Goal: Complete application form

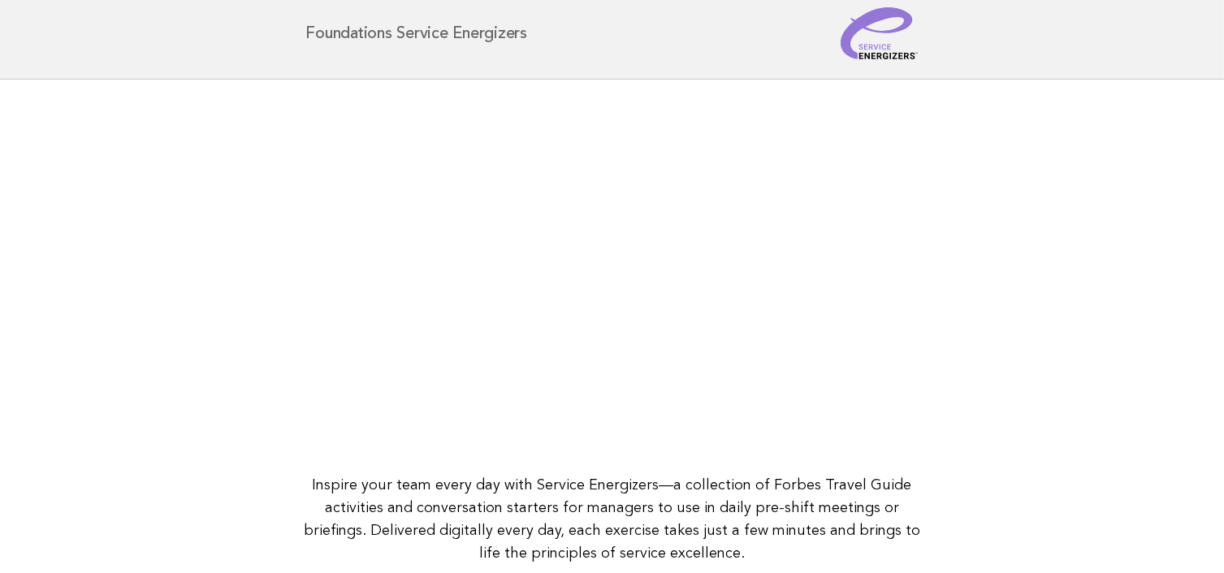
scroll to position [228, 0]
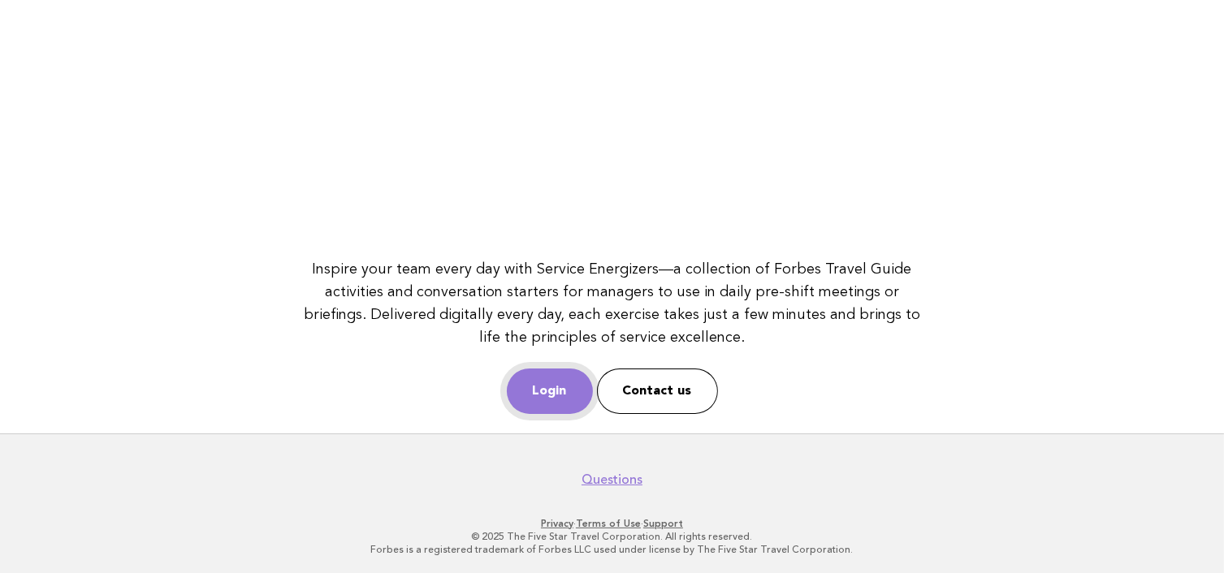
click at [542, 383] on link "Login" at bounding box center [550, 391] width 86 height 45
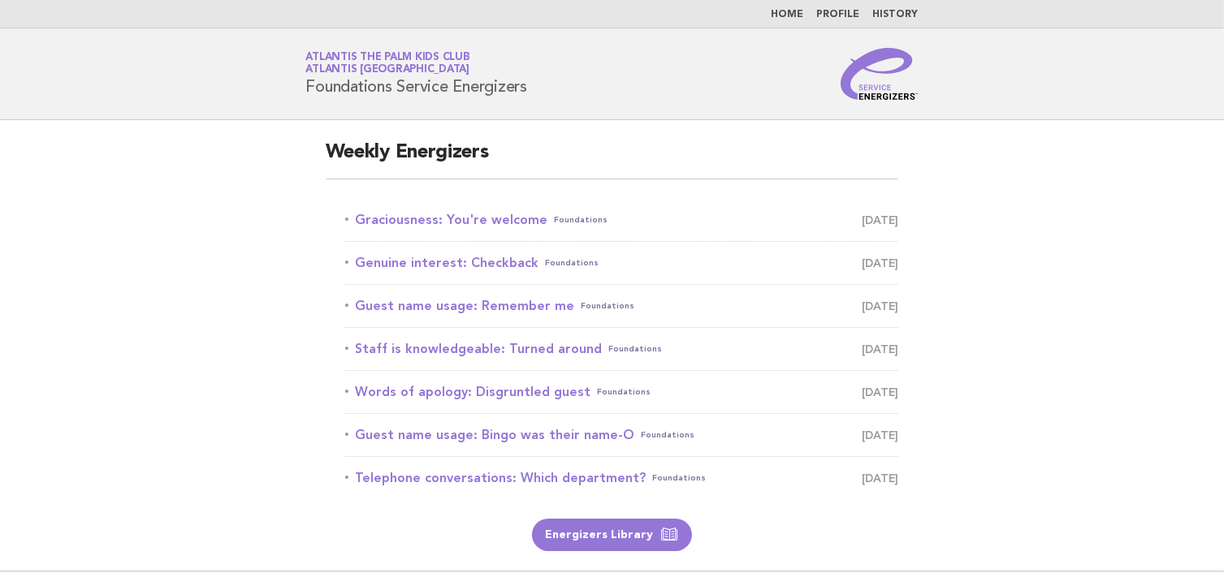
click at [462, 205] on li "Graciousness: You're welcome Foundations [DATE]" at bounding box center [622, 220] width 554 height 43
click at [456, 225] on link "Graciousness: You're welcome Foundations [DATE]" at bounding box center [622, 220] width 554 height 23
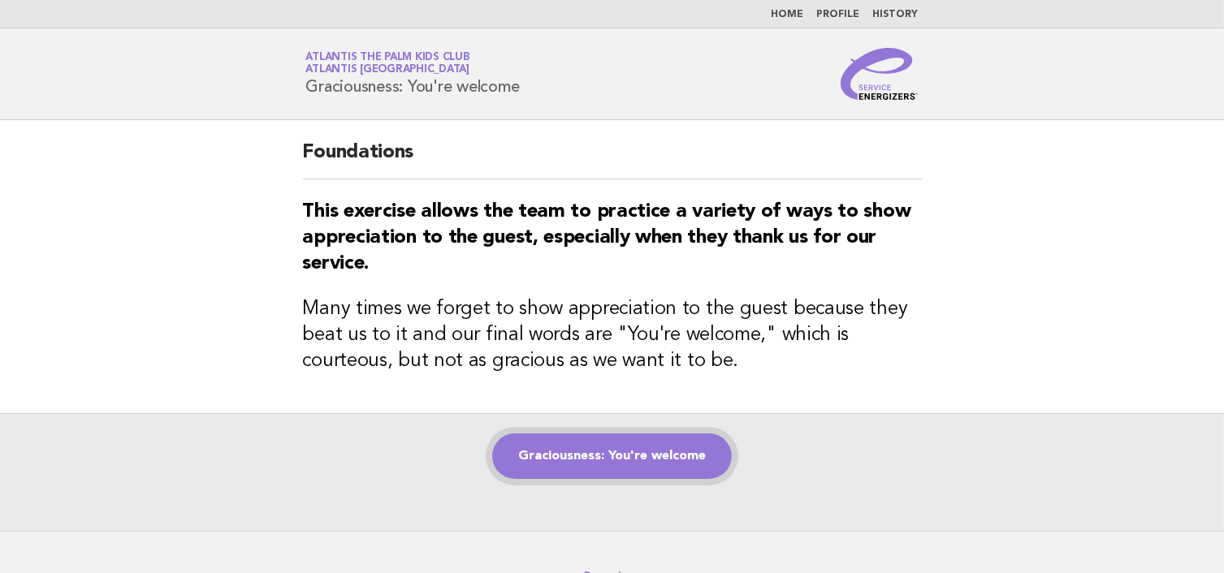
click at [680, 459] on link "Graciousness: You're welcome" at bounding box center [612, 456] width 240 height 45
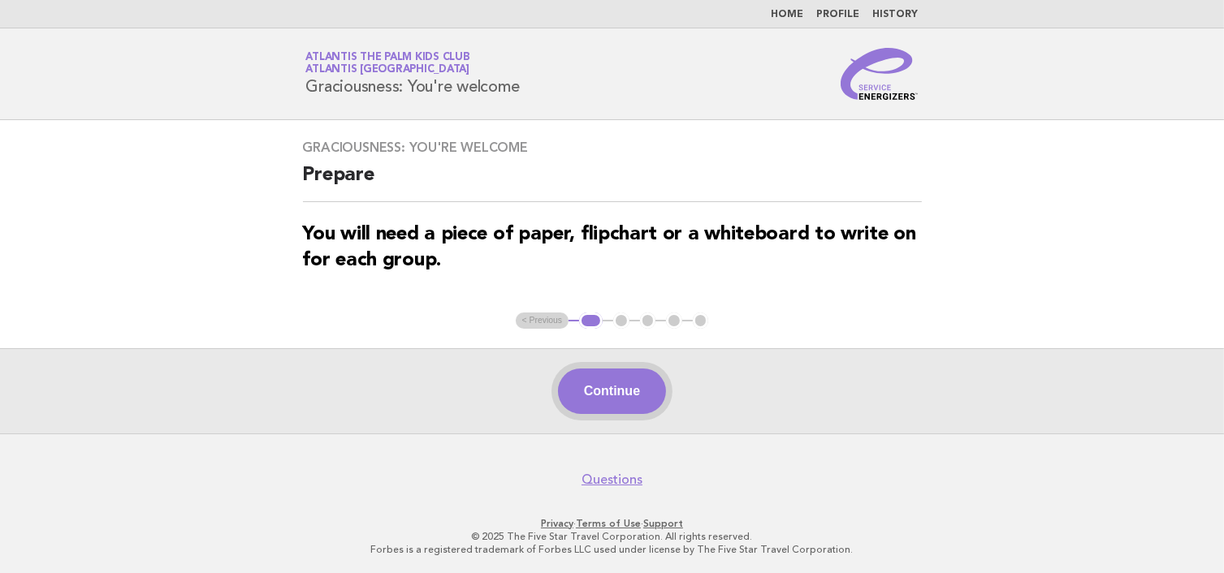
click at [612, 374] on button "Continue" at bounding box center [612, 391] width 108 height 45
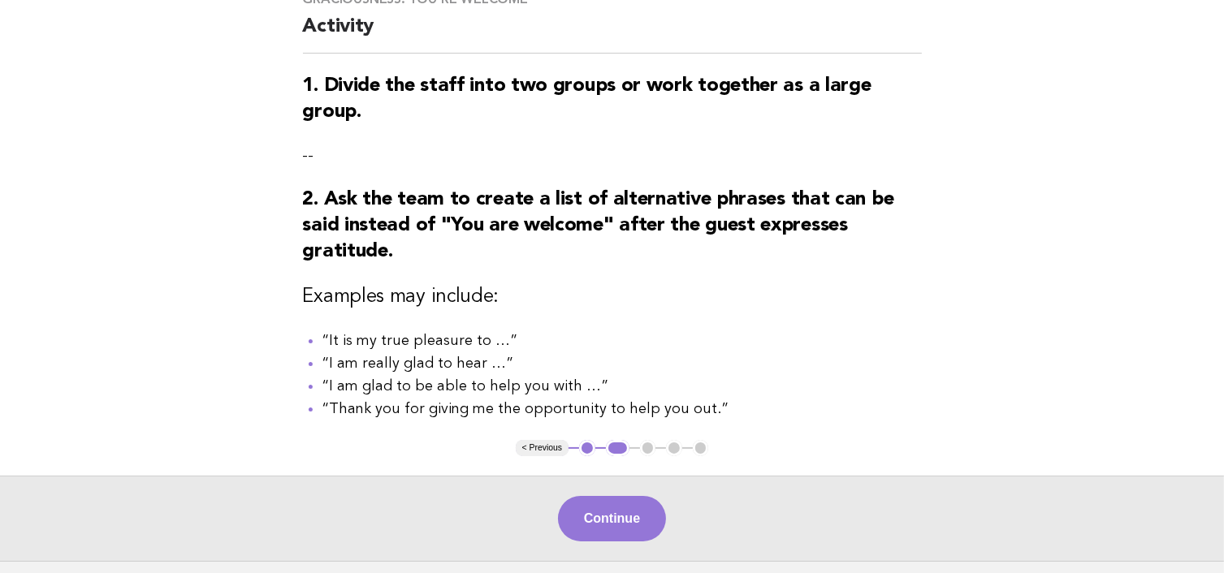
scroll to position [162, 0]
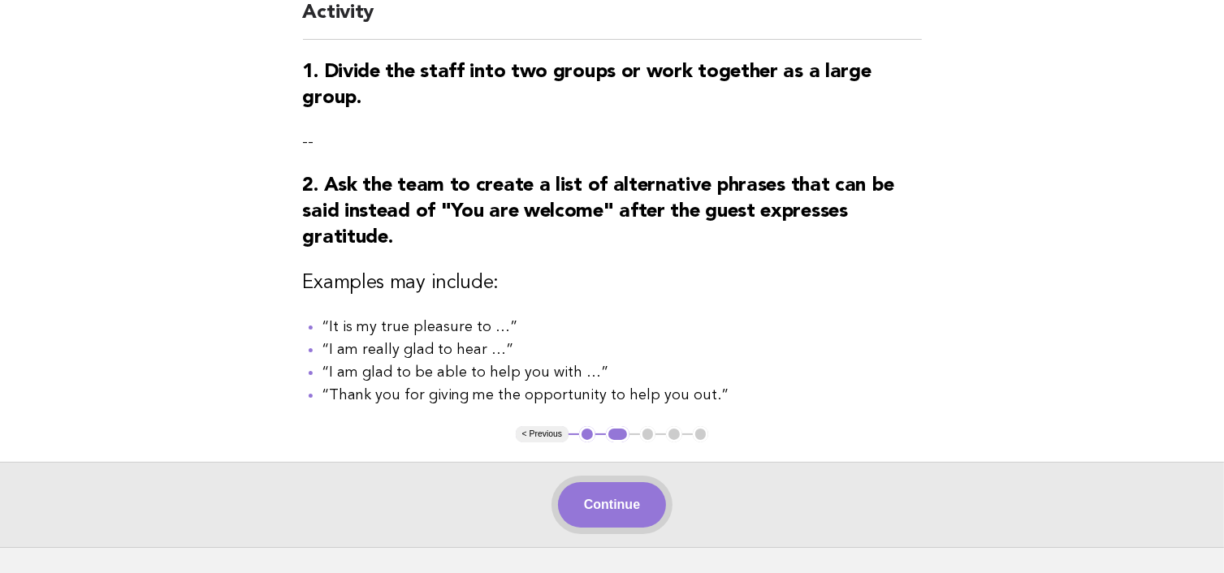
click at [629, 512] on button "Continue" at bounding box center [612, 504] width 108 height 45
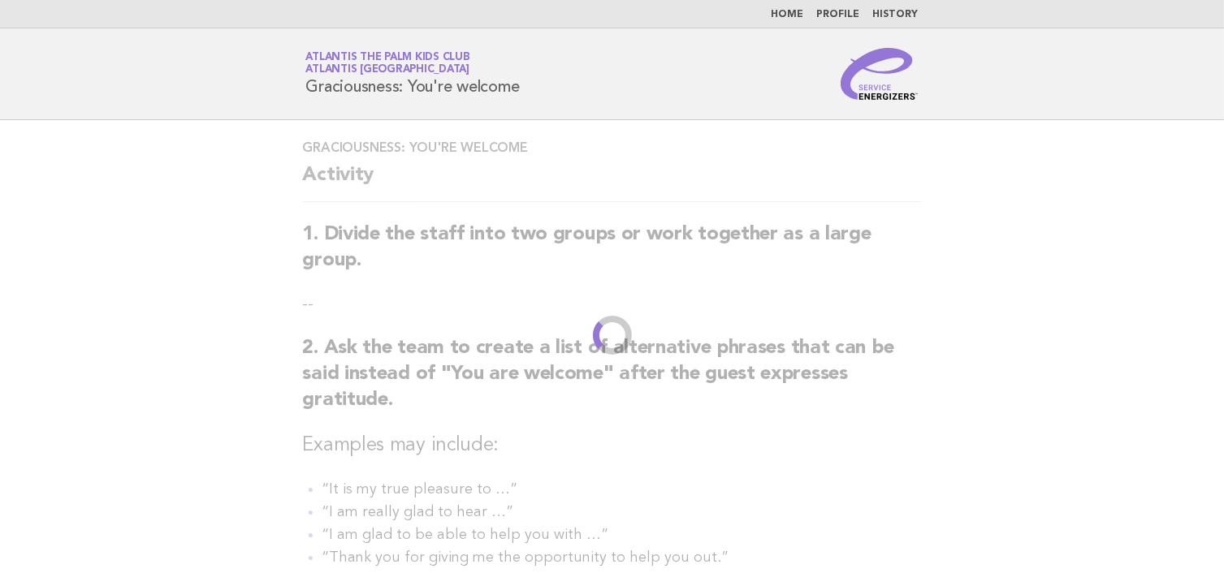
scroll to position [0, 0]
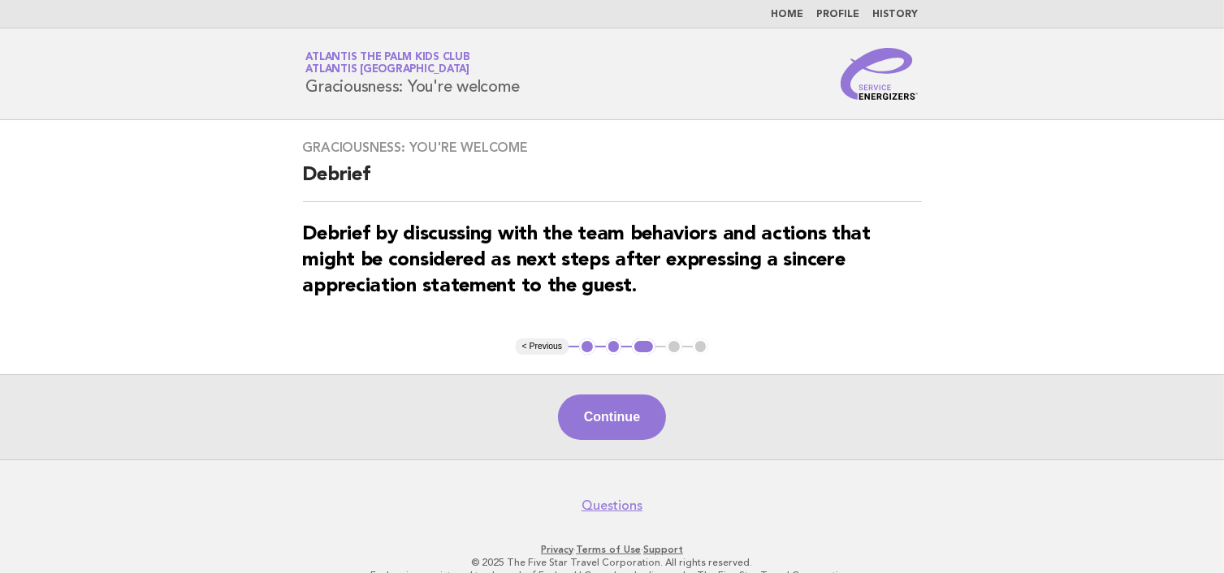
click at [587, 391] on div "Continue" at bounding box center [612, 416] width 1224 height 85
click at [543, 345] on button "< Previous" at bounding box center [542, 347] width 53 height 16
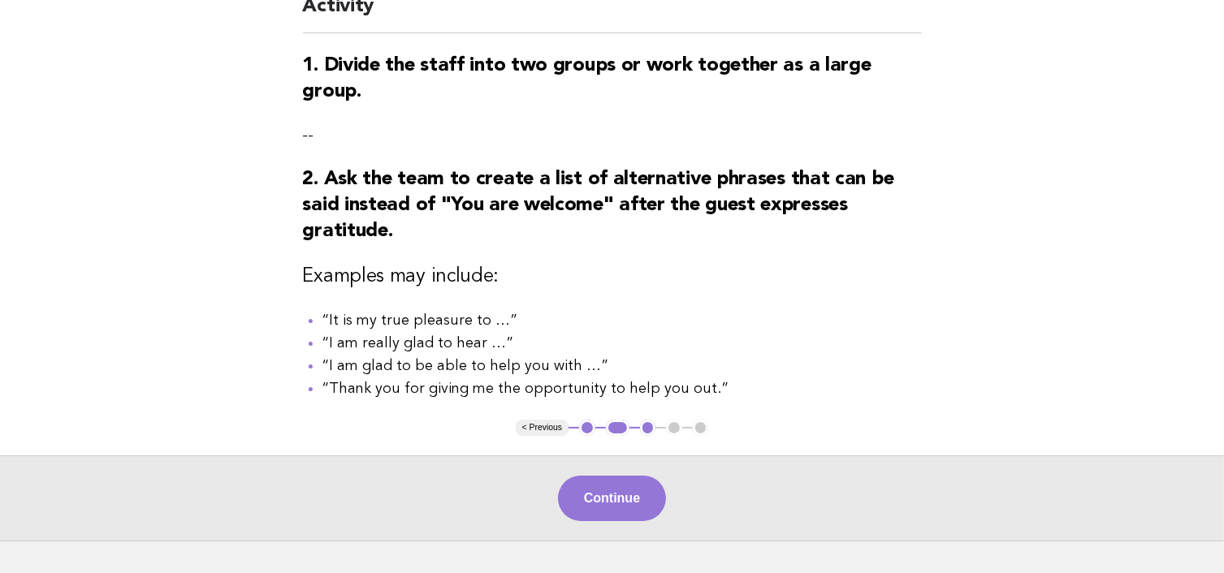
scroll to position [244, 0]
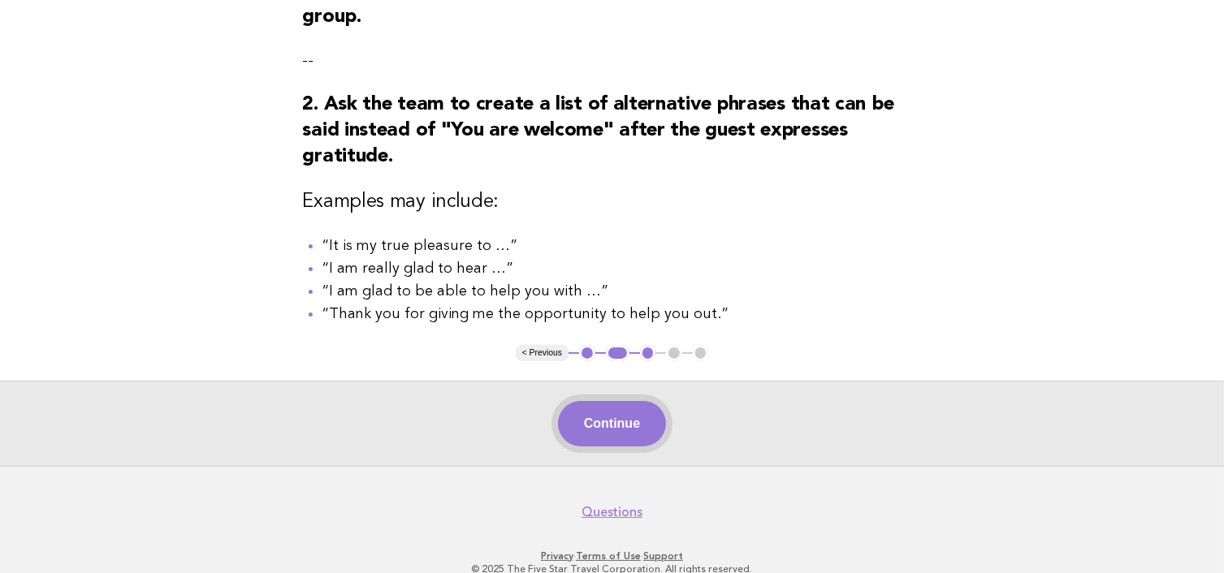
click at [637, 424] on button "Continue" at bounding box center [612, 423] width 108 height 45
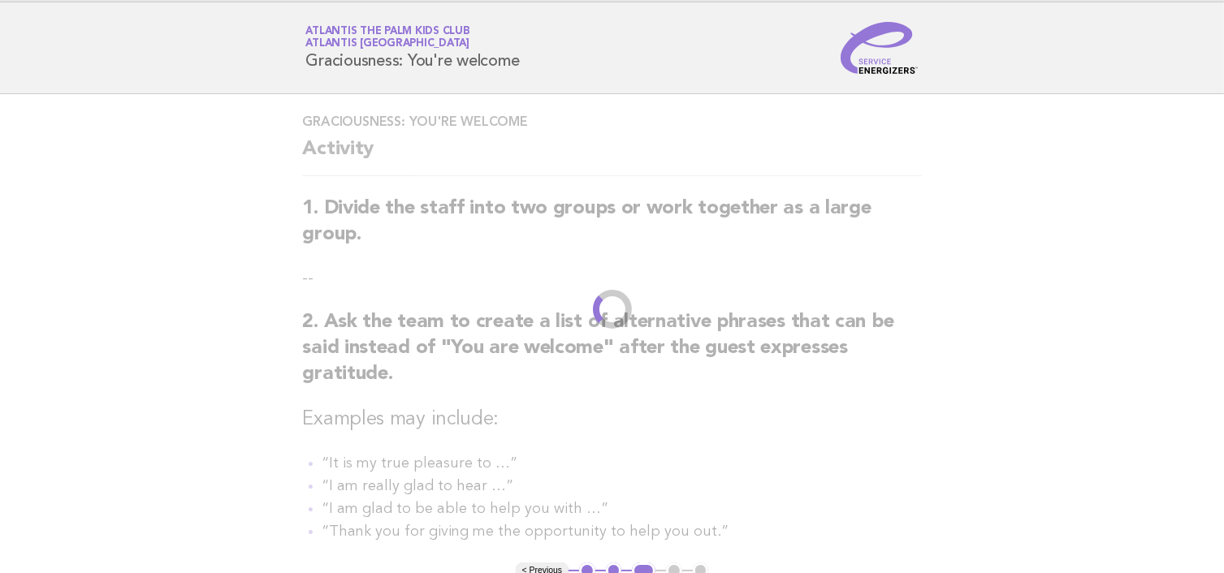
scroll to position [0, 0]
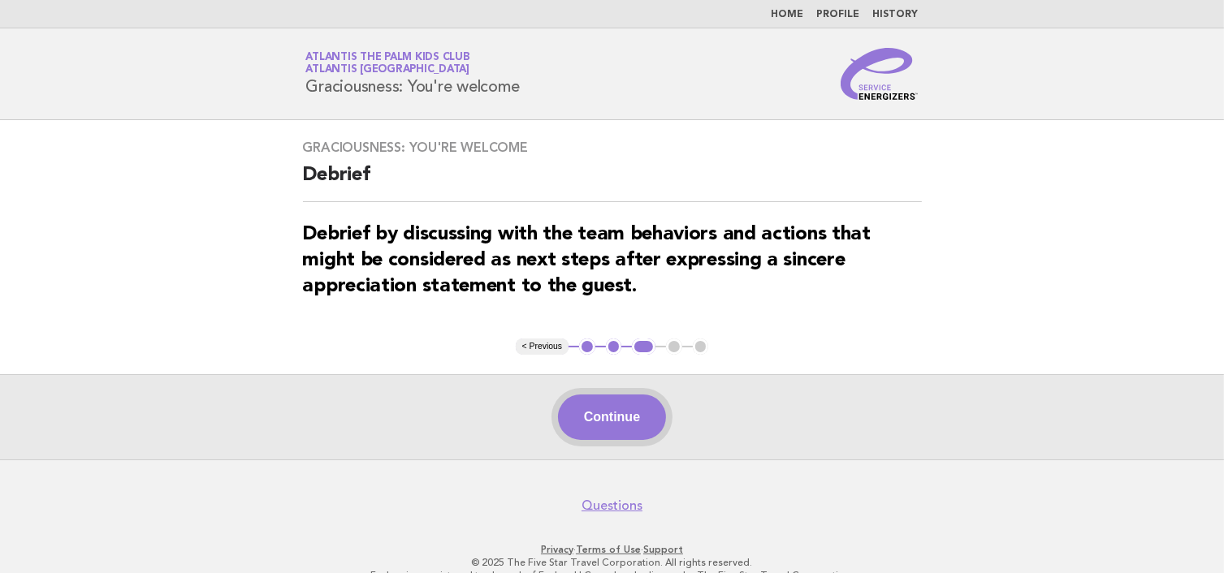
click at [610, 425] on button "Continue" at bounding box center [612, 417] width 108 height 45
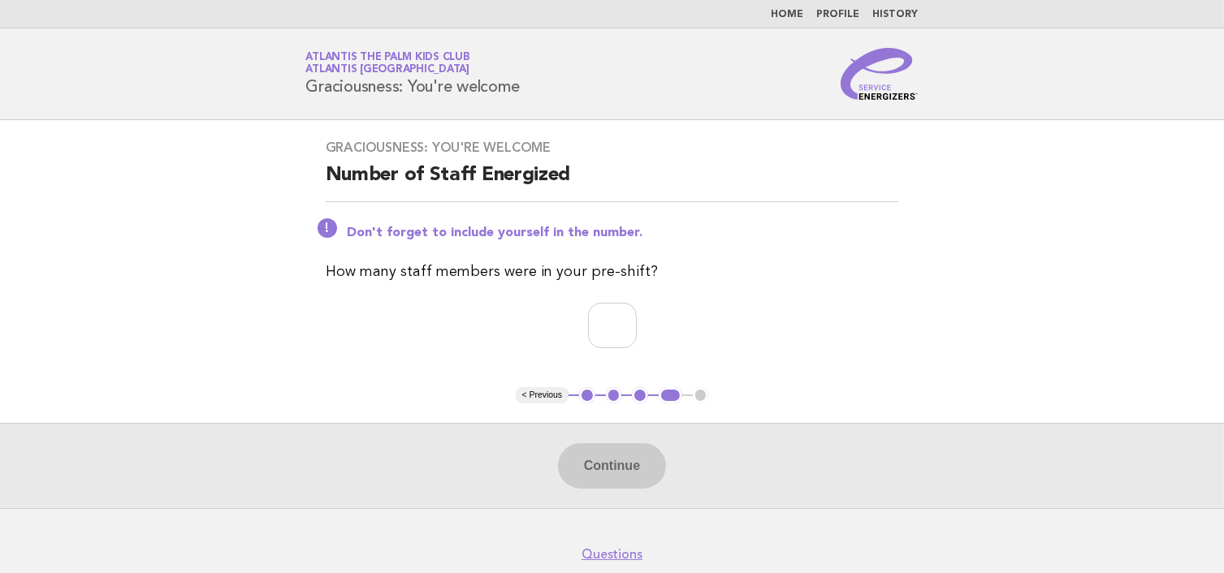
click at [596, 378] on div "Graciousness: You're welcome Number of Staff Energized Don't forget to include …" at bounding box center [612, 253] width 612 height 267
click at [603, 332] on input "number" at bounding box center [612, 325] width 49 height 45
type input "*"
click at [590, 477] on button "Continue" at bounding box center [612, 465] width 108 height 45
